Goal: Navigation & Orientation: Find specific page/section

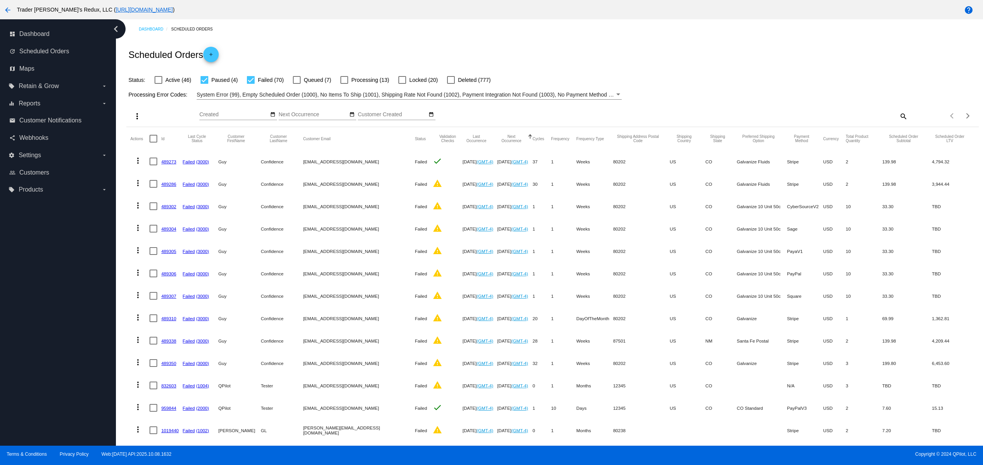
click at [34, 386] on div "dashboard Dashboard update Scheduled Orders map Maps local_offer Retain & Grow …" at bounding box center [58, 232] width 116 height 427
drag, startPoint x: 31, startPoint y: 354, endPoint x: 36, endPoint y: 334, distance: 20.6
click at [31, 354] on div "dashboard Dashboard update Scheduled Orders map Maps local_offer Retain & Grow …" at bounding box center [58, 232] width 116 height 427
click at [36, 334] on div "dashboard Dashboard update Scheduled Orders map Maps local_offer Retain & Grow …" at bounding box center [58, 232] width 116 height 427
click at [36, 305] on div "dashboard Dashboard update Scheduled Orders map Maps local_offer Retain & Grow …" at bounding box center [58, 232] width 116 height 427
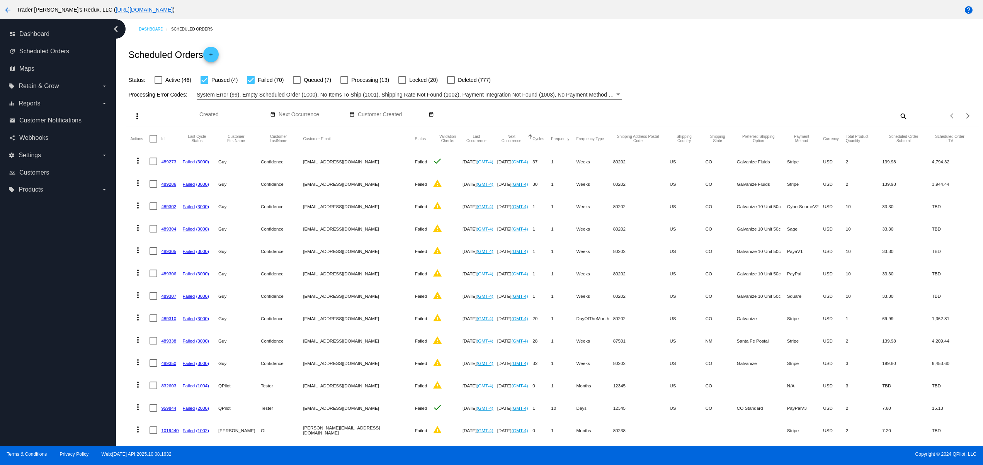
click at [36, 271] on div "dashboard Dashboard update Scheduled Orders map Maps local_offer Retain & Grow …" at bounding box center [58, 232] width 116 height 427
click at [36, 237] on div "dashboard Dashboard update Scheduled Orders map Maps local_offer Retain & Grow …" at bounding box center [58, 232] width 116 height 427
click at [31, 402] on div "dashboard Dashboard update Scheduled Orders map Maps local_offer Retain & Grow …" at bounding box center [58, 232] width 116 height 427
click at [29, 375] on div "dashboard Dashboard update Scheduled Orders map Maps local_offer Retain & Grow …" at bounding box center [58, 232] width 116 height 427
click at [29, 351] on div "dashboard Dashboard update Scheduled Orders map Maps local_offer Retain & Grow …" at bounding box center [58, 232] width 116 height 427
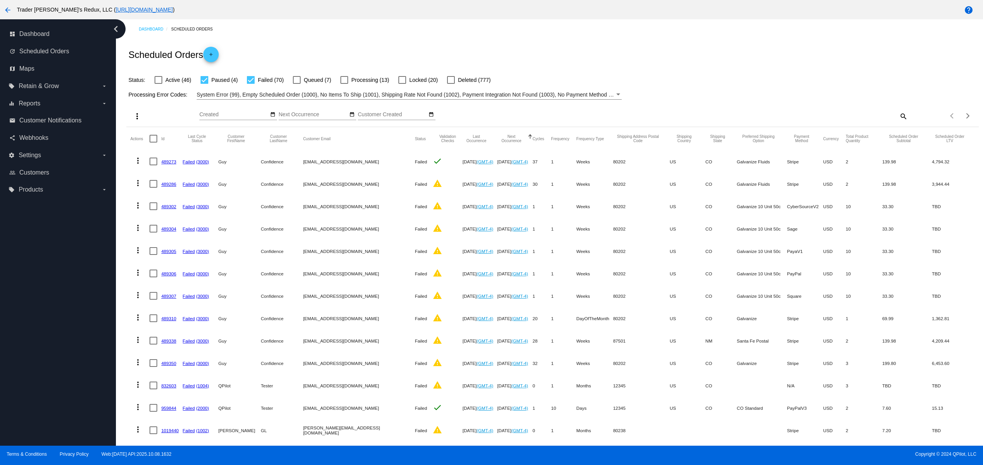
click at [27, 334] on div "dashboard Dashboard update Scheduled Orders map Maps local_offer Retain & Grow …" at bounding box center [58, 232] width 116 height 427
click at [27, 314] on div "dashboard Dashboard update Scheduled Orders map Maps local_offer Retain & Grow …" at bounding box center [58, 232] width 116 height 427
click at [27, 291] on div "dashboard Dashboard update Scheduled Orders map Maps local_offer Retain & Grow …" at bounding box center [58, 232] width 116 height 427
click at [36, 400] on div "dashboard Dashboard update Scheduled Orders map Maps local_offer Retain & Grow …" at bounding box center [58, 232] width 116 height 427
click at [31, 379] on div "dashboard Dashboard update Scheduled Orders map Maps local_offer Retain & Grow …" at bounding box center [58, 232] width 116 height 427
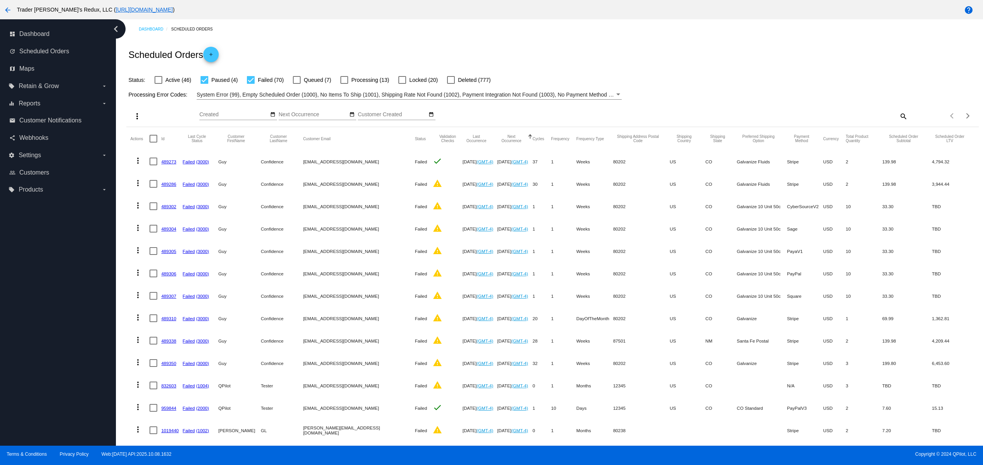
click at [30, 362] on div "dashboard Dashboard update Scheduled Orders map Maps local_offer Retain & Grow …" at bounding box center [58, 232] width 116 height 427
drag, startPoint x: 30, startPoint y: 348, endPoint x: 31, endPoint y: 325, distance: 23.2
click at [30, 347] on div "dashboard Dashboard update Scheduled Orders map Maps local_offer Retain & Grow …" at bounding box center [58, 232] width 116 height 427
click at [31, 325] on div "dashboard Dashboard update Scheduled Orders map Maps local_offer Retain & Grow …" at bounding box center [58, 232] width 116 height 427
drag, startPoint x: 49, startPoint y: 414, endPoint x: 46, endPoint y: 392, distance: 22.2
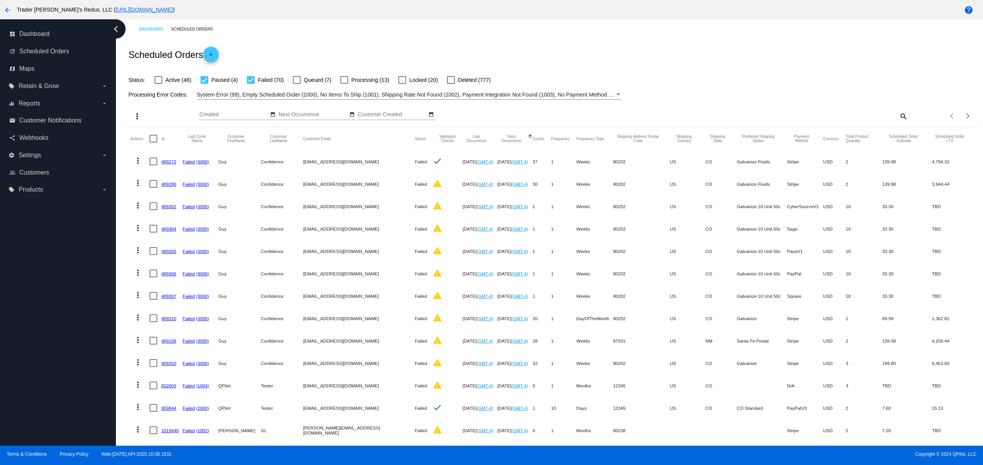
click at [51, 415] on div "dashboard Dashboard update Scheduled Orders map Maps local_offer Retain & Grow …" at bounding box center [58, 232] width 116 height 427
click at [46, 390] on div "dashboard Dashboard update Scheduled Orders map Maps local_offer Retain & Grow …" at bounding box center [58, 232] width 116 height 427
click at [42, 348] on div "dashboard Dashboard update Scheduled Orders map Maps local_offer Retain & Grow …" at bounding box center [58, 232] width 116 height 427
click at [46, 316] on div "dashboard Dashboard update Scheduled Orders map Maps local_offer Retain & Grow …" at bounding box center [58, 232] width 116 height 427
click at [46, 291] on div "dashboard Dashboard update Scheduled Orders map Maps local_offer Retain & Grow …" at bounding box center [58, 232] width 116 height 427
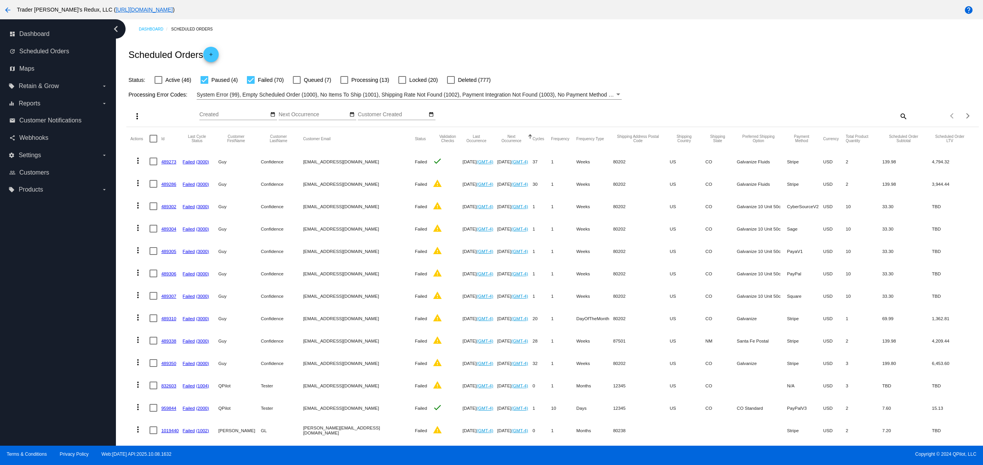
click at [36, 269] on div "dashboard Dashboard update Scheduled Orders map Maps local_offer Retain & Grow …" at bounding box center [58, 232] width 116 height 427
click at [36, 257] on div "dashboard Dashboard update Scheduled Orders map Maps local_offer Retain & Grow …" at bounding box center [58, 232] width 116 height 427
click at [49, 372] on div "dashboard Dashboard update Scheduled Orders map Maps local_offer Retain & Grow …" at bounding box center [58, 232] width 116 height 427
click at [53, 337] on div "dashboard Dashboard update Scheduled Orders map Maps local_offer Retain & Grow …" at bounding box center [58, 232] width 116 height 427
click at [56, 300] on div "dashboard Dashboard update Scheduled Orders map Maps local_offer Retain & Grow …" at bounding box center [58, 232] width 116 height 427
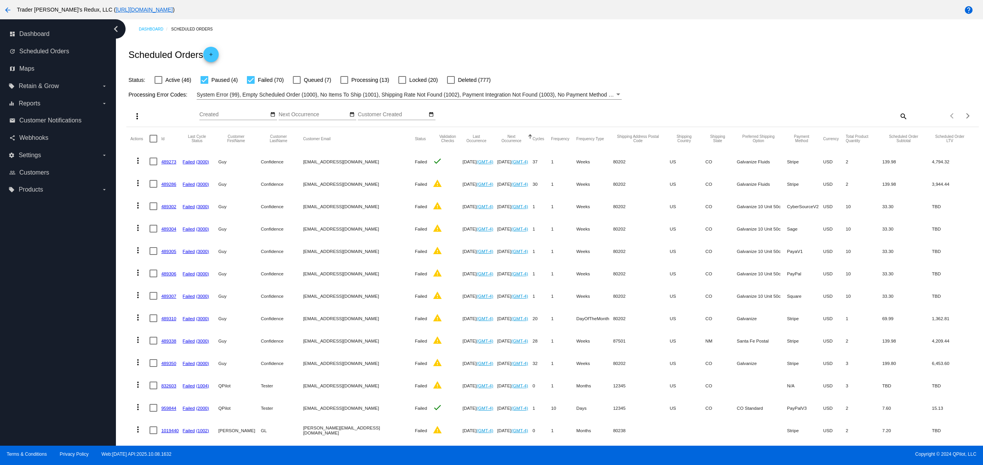
click at [56, 277] on div "dashboard Dashboard update Scheduled Orders map Maps local_offer Retain & Grow …" at bounding box center [58, 232] width 116 height 427
click at [56, 262] on div "dashboard Dashboard update Scheduled Orders map Maps local_offer Retain & Grow …" at bounding box center [58, 232] width 116 height 427
click at [87, 379] on div "dashboard Dashboard update Scheduled Orders map Maps local_offer Retain & Grow …" at bounding box center [58, 232] width 116 height 427
click at [75, 339] on div "dashboard Dashboard update Scheduled Orders map Maps local_offer Retain & Grow …" at bounding box center [58, 232] width 116 height 427
drag, startPoint x: 70, startPoint y: 302, endPoint x: 70, endPoint y: 265, distance: 37.1
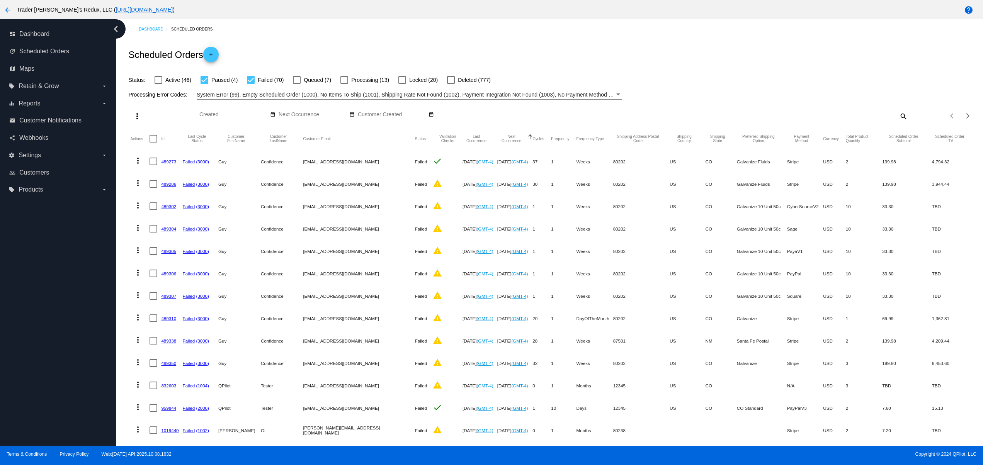
click at [70, 300] on div "dashboard Dashboard update Scheduled Orders map Maps local_offer Retain & Grow …" at bounding box center [58, 232] width 116 height 427
click at [70, 265] on div "dashboard Dashboard update Scheduled Orders map Maps local_offer Retain & Grow …" at bounding box center [58, 232] width 116 height 427
click at [69, 242] on div "dashboard Dashboard update Scheduled Orders map Maps local_offer Retain & Grow …" at bounding box center [58, 232] width 116 height 427
click at [66, 232] on div "dashboard Dashboard update Scheduled Orders map Maps local_offer Retain & Grow …" at bounding box center [58, 232] width 116 height 427
click at [11, 413] on div "dashboard Dashboard update Scheduled Orders map Maps local_offer Retain & Grow …" at bounding box center [58, 232] width 116 height 427
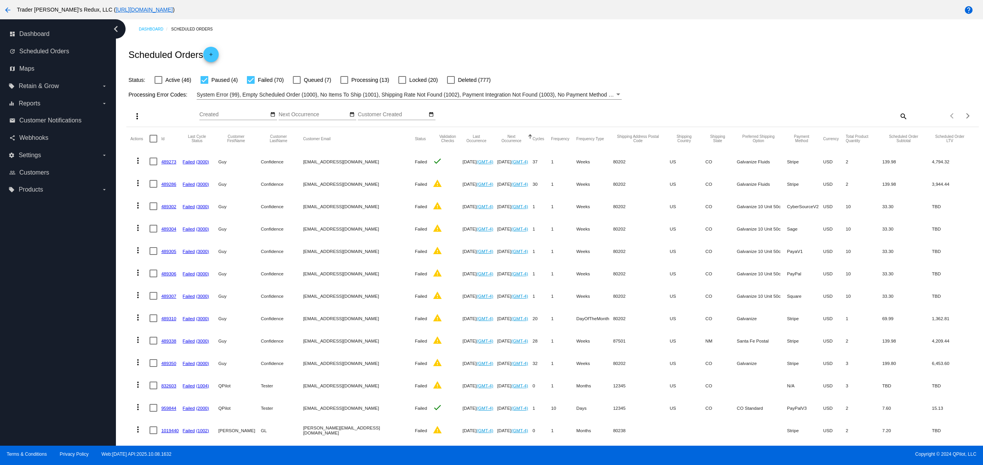
drag, startPoint x: 11, startPoint y: 380, endPoint x: 11, endPoint y: 339, distance: 41.7
click at [11, 379] on div "dashboard Dashboard update Scheduled Orders map Maps local_offer Retain & Grow …" at bounding box center [58, 232] width 116 height 427
click at [11, 339] on div "dashboard Dashboard update Scheduled Orders map Maps local_offer Retain & Grow …" at bounding box center [58, 232] width 116 height 427
click at [14, 297] on div "dashboard Dashboard update Scheduled Orders map Maps local_offer Retain & Grow …" at bounding box center [58, 232] width 116 height 427
click at [17, 261] on div "dashboard Dashboard update Scheduled Orders map Maps local_offer Retain & Grow …" at bounding box center [58, 232] width 116 height 427
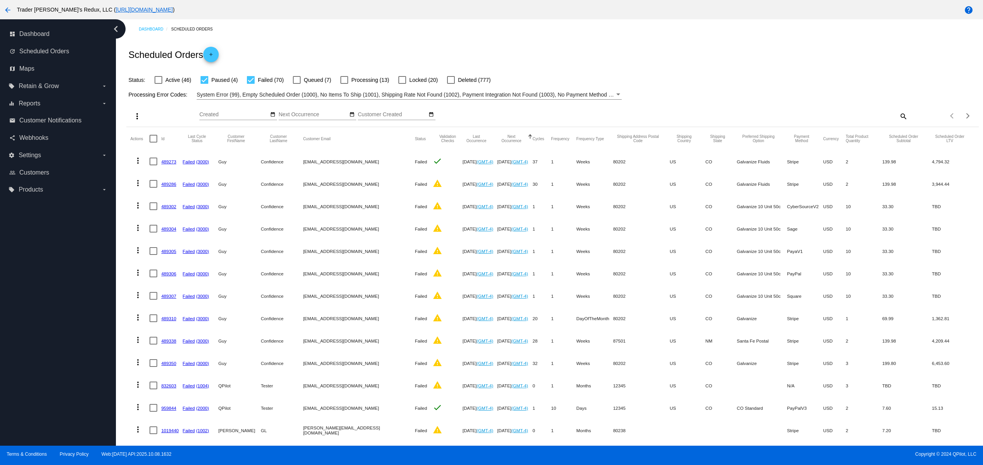
click at [23, 238] on div "dashboard Dashboard update Scheduled Orders map Maps local_offer Retain & Grow …" at bounding box center [58, 232] width 116 height 427
click at [41, 378] on div "dashboard Dashboard update Scheduled Orders map Maps local_offer Retain & Grow …" at bounding box center [58, 232] width 116 height 427
click at [43, 337] on div "dashboard Dashboard update Scheduled Orders map Maps local_offer Retain & Grow …" at bounding box center [58, 232] width 116 height 427
click at [43, 316] on div "dashboard Dashboard update Scheduled Orders map Maps local_offer Retain & Grow …" at bounding box center [58, 232] width 116 height 427
click at [43, 292] on div "dashboard Dashboard update Scheduled Orders map Maps local_offer Retain & Grow …" at bounding box center [58, 232] width 116 height 427
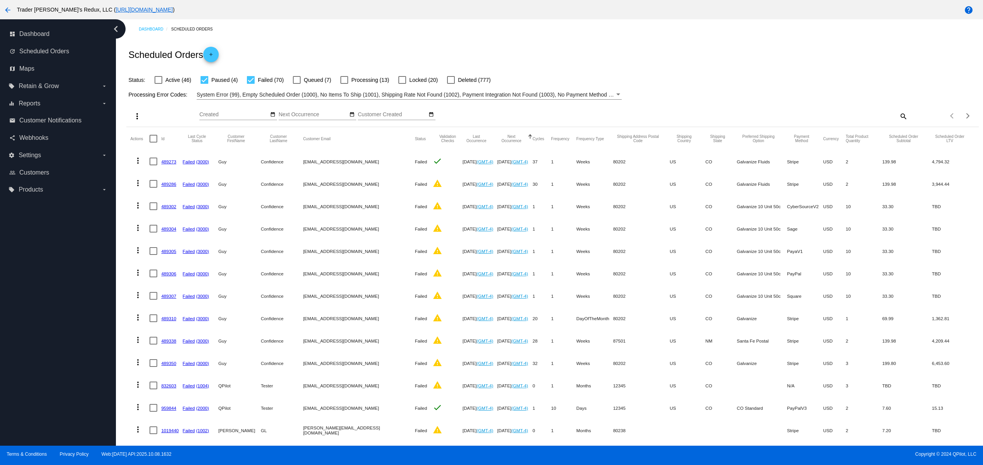
click at [43, 282] on div "dashboard Dashboard update Scheduled Orders map Maps local_offer Retain & Grow …" at bounding box center [58, 232] width 116 height 427
click at [25, 376] on div "dashboard Dashboard update Scheduled Orders map Maps local_offer Retain & Grow …" at bounding box center [58, 232] width 116 height 427
click at [56, 327] on div "dashboard Dashboard update Scheduled Orders map Maps local_offer Retain & Grow …" at bounding box center [58, 232] width 116 height 427
click at [60, 283] on div "dashboard Dashboard update Scheduled Orders map Maps local_offer Retain & Grow …" at bounding box center [58, 232] width 116 height 427
click at [59, 247] on div "dashboard Dashboard update Scheduled Orders map Maps local_offer Retain & Grow …" at bounding box center [58, 232] width 116 height 427
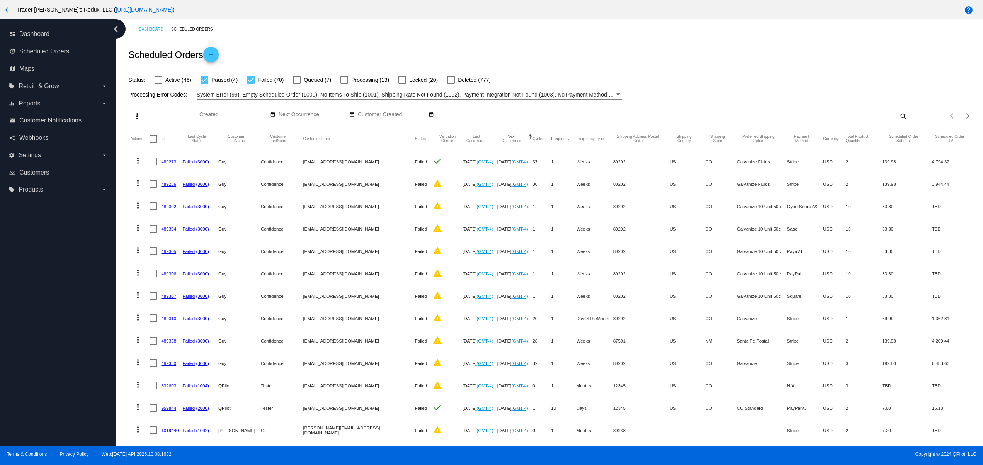
click at [42, 381] on div "dashboard Dashboard update Scheduled Orders map Maps local_offer Retain & Grow …" at bounding box center [58, 232] width 116 height 427
click at [39, 344] on div "dashboard Dashboard update Scheduled Orders map Maps local_offer Retain & Grow …" at bounding box center [58, 232] width 116 height 427
click at [39, 311] on div "dashboard Dashboard update Scheduled Orders map Maps local_offer Retain & Grow …" at bounding box center [58, 232] width 116 height 427
click at [37, 289] on div "dashboard Dashboard update Scheduled Orders map Maps local_offer Retain & Grow …" at bounding box center [58, 232] width 116 height 427
click at [34, 275] on div "dashboard Dashboard update Scheduled Orders map Maps local_offer Retain & Grow …" at bounding box center [58, 232] width 116 height 427
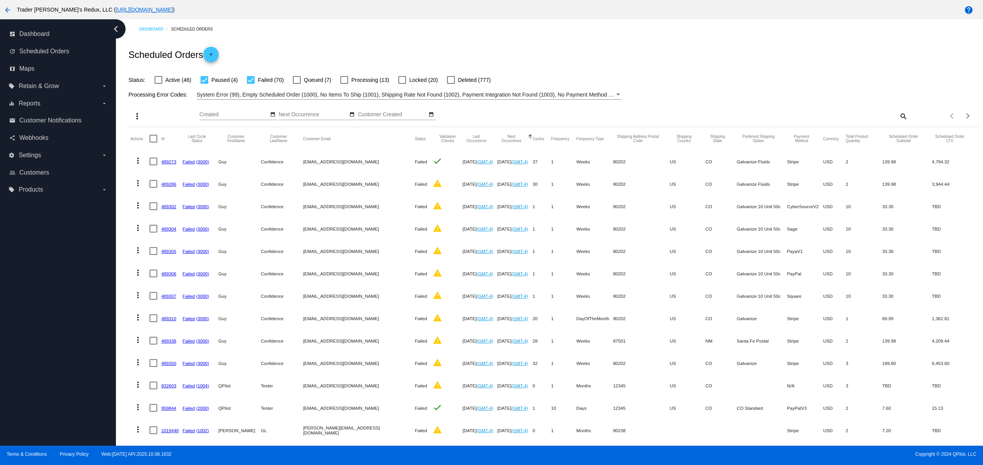
click at [34, 422] on div "dashboard Dashboard update Scheduled Orders map Maps local_offer Retain & Grow …" at bounding box center [58, 232] width 116 height 427
click at [31, 396] on div "dashboard Dashboard update Scheduled Orders map Maps local_offer Retain & Grow …" at bounding box center [58, 232] width 116 height 427
click at [31, 356] on div "dashboard Dashboard update Scheduled Orders map Maps local_offer Retain & Grow …" at bounding box center [58, 232] width 116 height 427
click at [31, 330] on div "dashboard Dashboard update Scheduled Orders map Maps local_offer Retain & Grow …" at bounding box center [58, 232] width 116 height 427
click at [31, 323] on div "dashboard Dashboard update Scheduled Orders map Maps local_offer Retain & Grow …" at bounding box center [58, 232] width 116 height 427
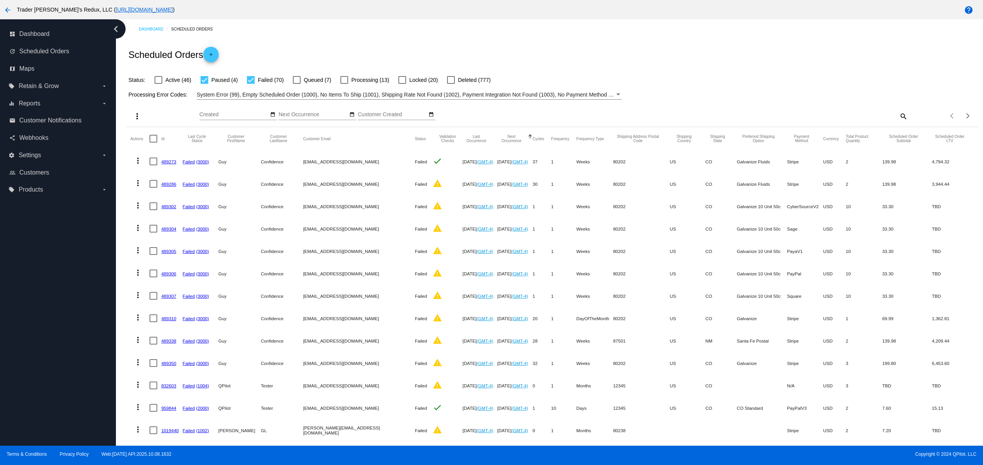
click at [30, 305] on div "dashboard Dashboard update Scheduled Orders map Maps local_offer Retain & Grow …" at bounding box center [58, 232] width 116 height 427
drag, startPoint x: 45, startPoint y: 398, endPoint x: 37, endPoint y: 367, distance: 31.9
click at [45, 398] on div "dashboard Dashboard update Scheduled Orders map Maps local_offer Retain & Grow …" at bounding box center [58, 232] width 116 height 427
click at [37, 364] on div "dashboard Dashboard update Scheduled Orders map Maps local_offer Retain & Grow …" at bounding box center [58, 232] width 116 height 427
click at [37, 340] on div "dashboard Dashboard update Scheduled Orders map Maps local_offer Retain & Grow …" at bounding box center [58, 232] width 116 height 427
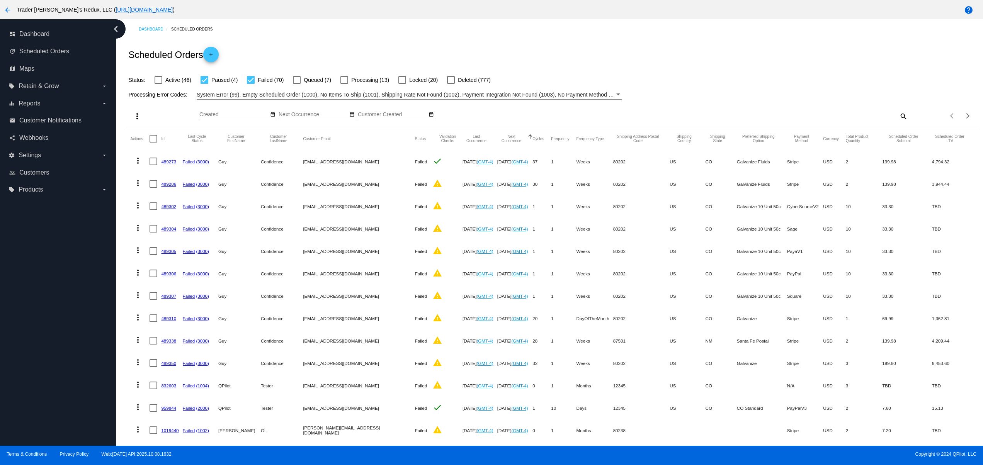
click at [37, 319] on div "dashboard Dashboard update Scheduled Orders map Maps local_offer Retain & Grow …" at bounding box center [58, 232] width 116 height 427
click at [37, 310] on div "dashboard Dashboard update Scheduled Orders map Maps local_offer Retain & Grow …" at bounding box center [58, 232] width 116 height 427
click at [37, 298] on div "dashboard Dashboard update Scheduled Orders map Maps local_offer Retain & Grow …" at bounding box center [58, 232] width 116 height 427
click at [71, 300] on div "dashboard Dashboard update Scheduled Orders map Maps local_offer Retain & Grow …" at bounding box center [58, 232] width 116 height 427
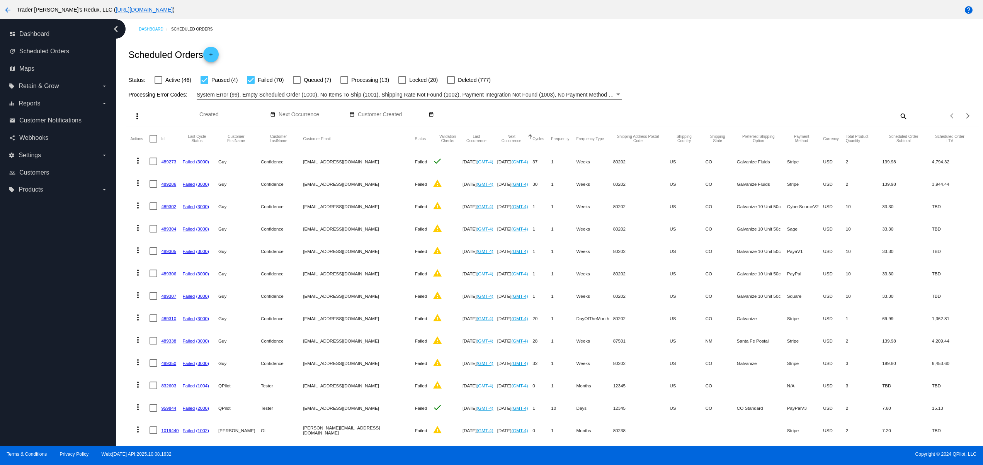
click at [19, 390] on div "dashboard Dashboard update Scheduled Orders map Maps local_offer Retain & Grow …" at bounding box center [58, 232] width 116 height 427
click at [20, 354] on div "dashboard Dashboard update Scheduled Orders map Maps local_offer Retain & Grow …" at bounding box center [58, 232] width 116 height 427
click at [23, 326] on div "dashboard Dashboard update Scheduled Orders map Maps local_offer Retain & Grow …" at bounding box center [58, 232] width 116 height 427
click at [23, 297] on div "dashboard Dashboard update Scheduled Orders map Maps local_offer Retain & Grow …" at bounding box center [58, 232] width 116 height 427
click at [27, 272] on div "dashboard Dashboard update Scheduled Orders map Maps local_offer Retain & Grow …" at bounding box center [58, 232] width 116 height 427
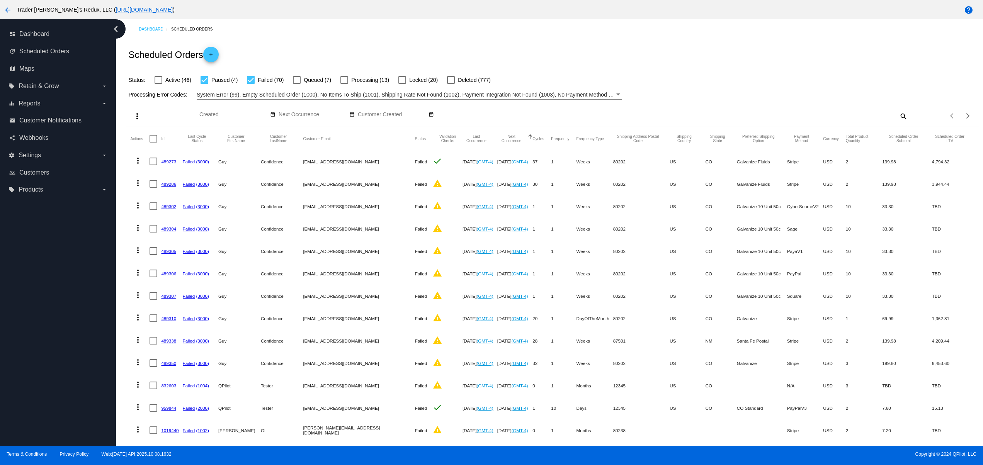
click at [76, 401] on div "dashboard Dashboard update Scheduled Orders map Maps local_offer Retain & Grow …" at bounding box center [58, 232] width 116 height 427
click at [66, 370] on div "dashboard Dashboard update Scheduled Orders map Maps local_offer Retain & Grow …" at bounding box center [58, 232] width 116 height 427
click at [65, 347] on div "dashboard Dashboard update Scheduled Orders map Maps local_offer Retain & Grow …" at bounding box center [58, 232] width 116 height 427
click at [63, 332] on div "dashboard Dashboard update Scheduled Orders map Maps local_offer Retain & Grow …" at bounding box center [58, 232] width 116 height 427
click at [63, 325] on div "dashboard Dashboard update Scheduled Orders map Maps local_offer Retain & Grow …" at bounding box center [58, 232] width 116 height 427
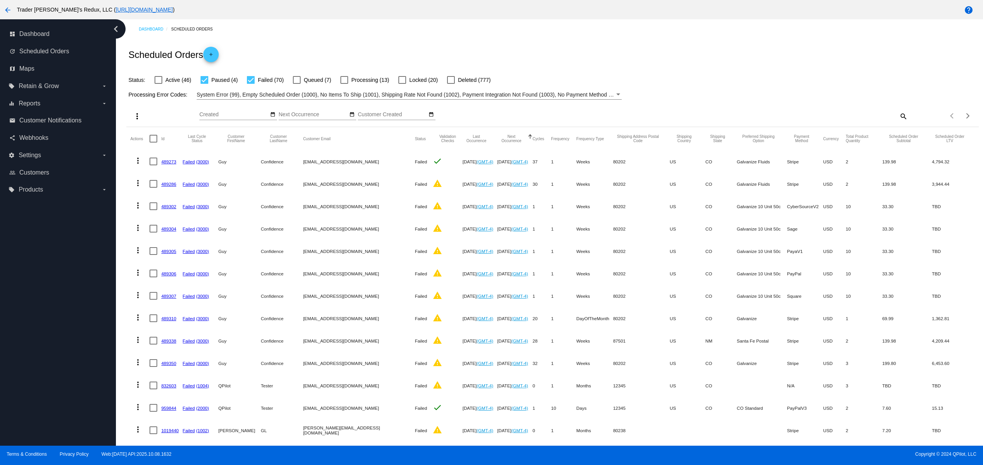
click at [65, 303] on div "dashboard Dashboard update Scheduled Orders map Maps local_offer Retain & Grow …" at bounding box center [58, 232] width 116 height 427
click at [28, 387] on div "dashboard Dashboard update Scheduled Orders map Maps local_offer Retain & Grow …" at bounding box center [58, 232] width 116 height 427
click at [28, 353] on div "dashboard Dashboard update Scheduled Orders map Maps local_offer Retain & Grow …" at bounding box center [58, 232] width 116 height 427
click at [28, 313] on div "dashboard Dashboard update Scheduled Orders map Maps local_offer Retain & Grow …" at bounding box center [58, 232] width 116 height 427
click at [28, 285] on div "dashboard Dashboard update Scheduled Orders map Maps local_offer Retain & Grow …" at bounding box center [58, 232] width 116 height 427
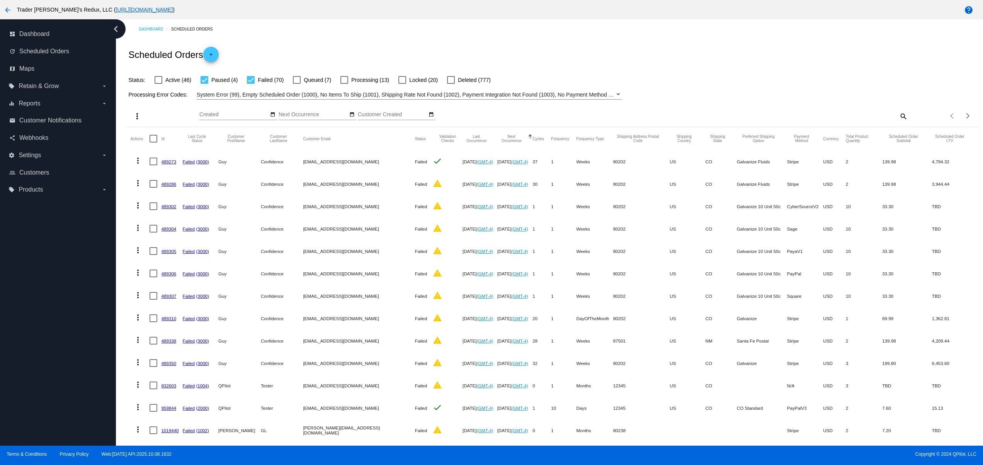
click at [28, 257] on div "dashboard Dashboard update Scheduled Orders map Maps local_offer Retain & Grow …" at bounding box center [58, 232] width 116 height 427
click at [12, 409] on div "dashboard Dashboard update Scheduled Orders map Maps local_offer Retain & Grow …" at bounding box center [58, 232] width 116 height 427
click at [12, 359] on div "dashboard Dashboard update Scheduled Orders map Maps local_offer Retain & Grow …" at bounding box center [58, 232] width 116 height 427
click at [20, 313] on div "dashboard Dashboard update Scheduled Orders map Maps local_offer Retain & Grow …" at bounding box center [58, 232] width 116 height 427
click at [73, 400] on div "dashboard Dashboard update Scheduled Orders map Maps local_offer Retain & Grow …" at bounding box center [58, 232] width 116 height 427
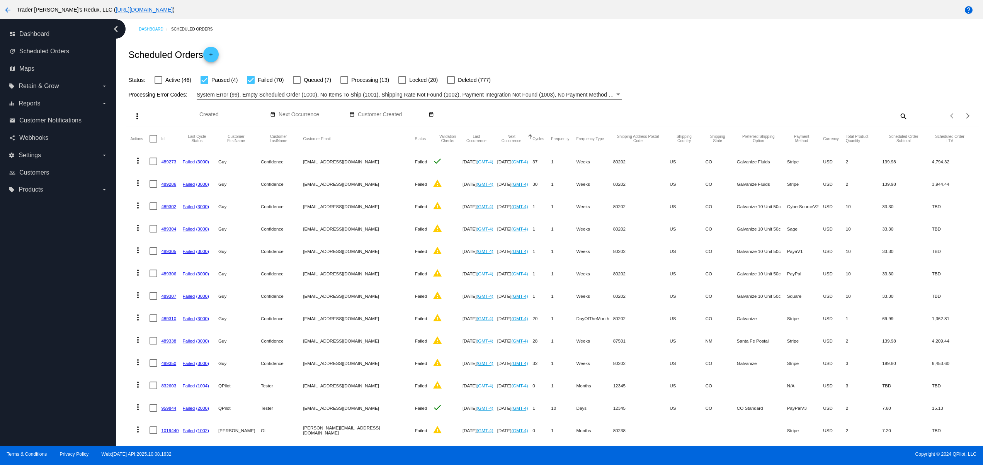
click at [74, 362] on div "dashboard Dashboard update Scheduled Orders map Maps local_offer Retain & Grow …" at bounding box center [58, 232] width 116 height 427
click at [74, 339] on div "dashboard Dashboard update Scheduled Orders map Maps local_offer Retain & Grow …" at bounding box center [58, 232] width 116 height 427
click at [76, 320] on div "dashboard Dashboard update Scheduled Orders map Maps local_offer Retain & Grow …" at bounding box center [58, 232] width 116 height 427
click at [50, 325] on div "dashboard Dashboard update Scheduled Orders map Maps local_offer Retain & Grow …" at bounding box center [58, 232] width 116 height 427
click at [49, 301] on div "dashboard Dashboard update Scheduled Orders map Maps local_offer Retain & Grow …" at bounding box center [58, 232] width 116 height 427
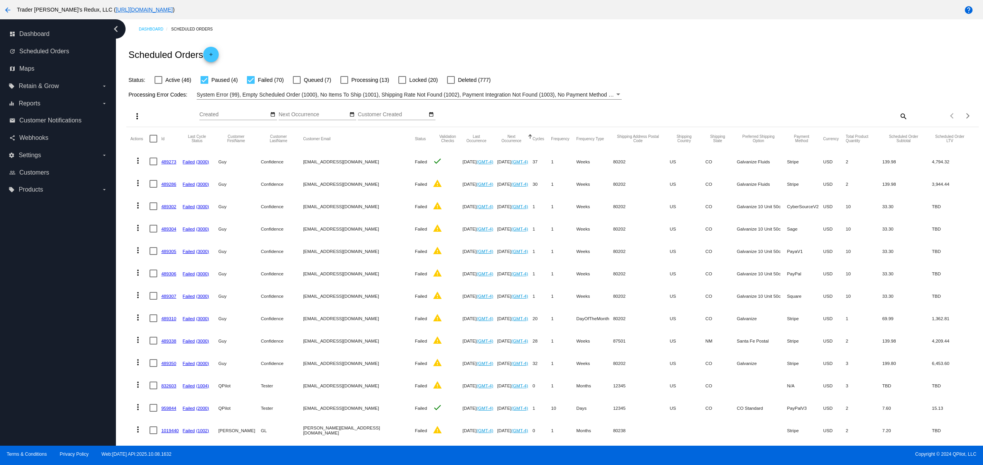
drag, startPoint x: 46, startPoint y: 266, endPoint x: 47, endPoint y: 229, distance: 36.7
click at [46, 261] on div "dashboard Dashboard update Scheduled Orders map Maps local_offer Retain & Grow …" at bounding box center [58, 232] width 116 height 427
click at [47, 229] on div "dashboard Dashboard update Scheduled Orders map Maps local_offer Retain & Grow …" at bounding box center [58, 232] width 116 height 427
click at [43, 376] on div "dashboard Dashboard update Scheduled Orders map Maps local_offer Retain & Grow …" at bounding box center [58, 232] width 116 height 427
click at [41, 354] on div "dashboard Dashboard update Scheduled Orders map Maps local_offer Retain & Grow …" at bounding box center [58, 232] width 116 height 427
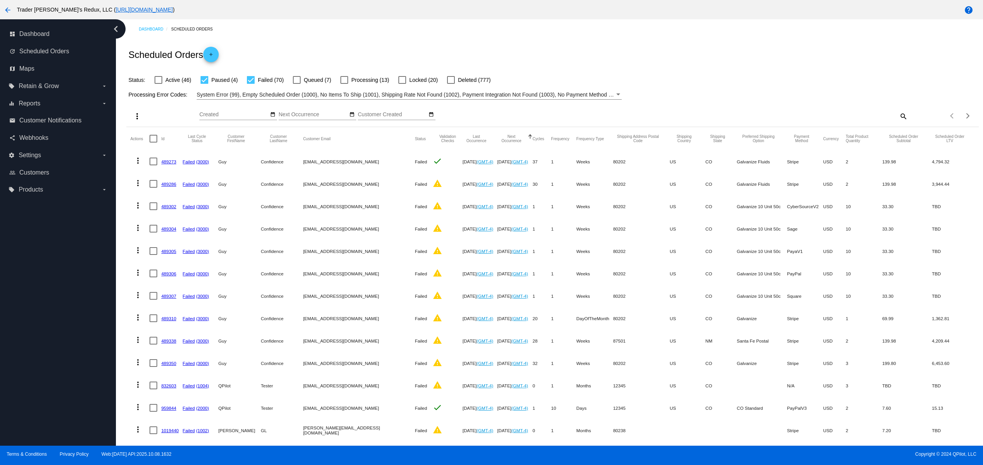
click at [35, 320] on div "dashboard Dashboard update Scheduled Orders map Maps local_offer Retain & Grow …" at bounding box center [58, 232] width 116 height 427
click at [34, 309] on div "dashboard Dashboard update Scheduled Orders map Maps local_offer Retain & Grow …" at bounding box center [58, 232] width 116 height 427
click at [34, 294] on div "dashboard Dashboard update Scheduled Orders map Maps local_offer Retain & Grow …" at bounding box center [58, 232] width 116 height 427
click at [36, 382] on div "dashboard Dashboard update Scheduled Orders map Maps local_offer Retain & Grow …" at bounding box center [58, 232] width 116 height 427
click at [33, 360] on div "dashboard Dashboard update Scheduled Orders map Maps local_offer Retain & Grow …" at bounding box center [58, 232] width 116 height 427
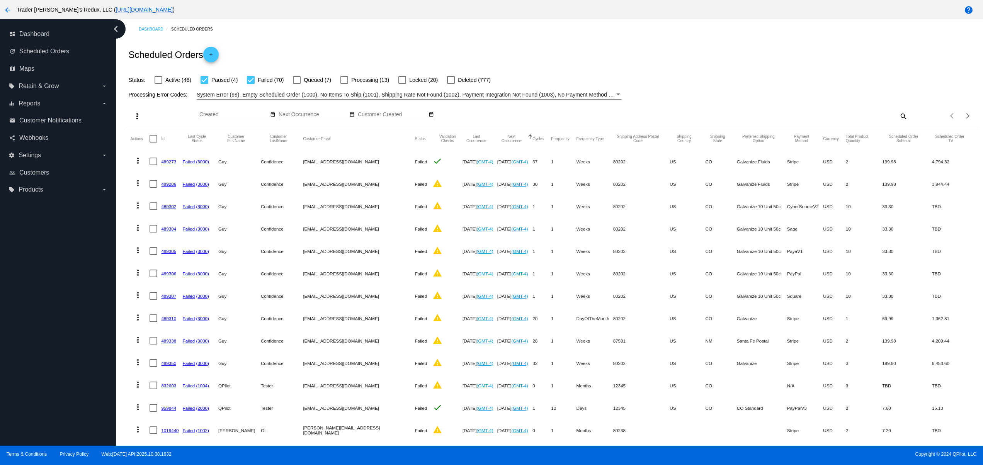
click at [33, 339] on div "dashboard Dashboard update Scheduled Orders map Maps local_offer Retain & Grow …" at bounding box center [58, 232] width 116 height 427
click at [61, 389] on div "dashboard Dashboard update Scheduled Orders map Maps local_offer Retain & Grow …" at bounding box center [58, 232] width 116 height 427
click at [49, 359] on div "dashboard Dashboard update Scheduled Orders map Maps local_offer Retain & Grow …" at bounding box center [58, 232] width 116 height 427
click at [49, 336] on div "dashboard Dashboard update Scheduled Orders map Maps local_offer Retain & Grow …" at bounding box center [58, 232] width 116 height 427
click at [49, 303] on div "dashboard Dashboard update Scheduled Orders map Maps local_offer Retain & Grow …" at bounding box center [58, 232] width 116 height 427
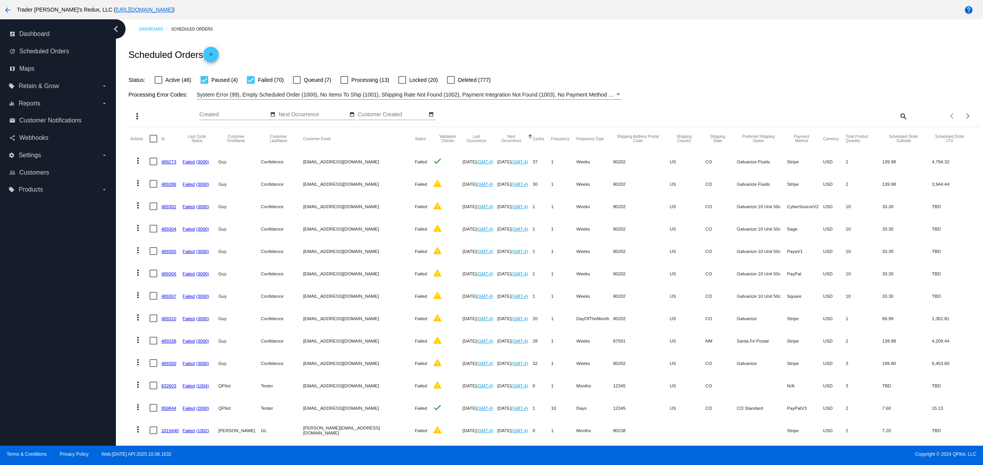
click at [49, 283] on div "dashboard Dashboard update Scheduled Orders map Maps local_offer Retain & Grow …" at bounding box center [58, 232] width 116 height 427
